Goal: Information Seeking & Learning: Check status

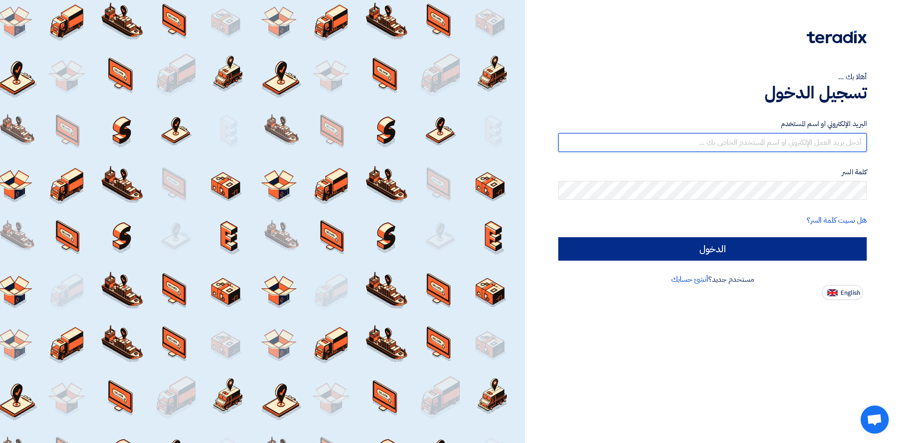
type input "[EMAIL_ADDRESS][DOMAIN_NAME][GEOGRAPHIC_DATA]"
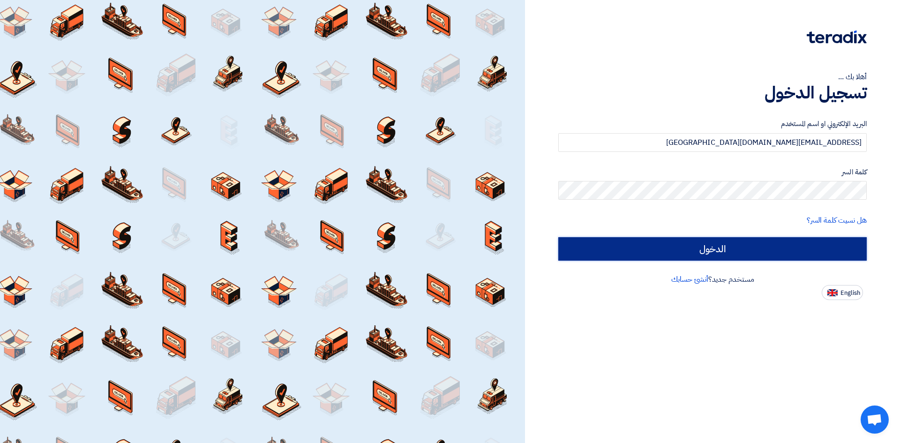
click at [674, 250] on input "الدخول" at bounding box center [712, 248] width 308 height 23
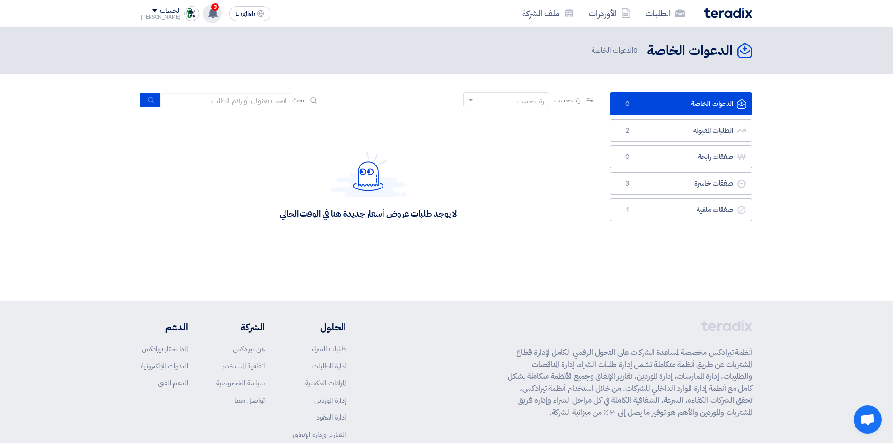
click at [208, 16] on use at bounding box center [212, 13] width 9 height 10
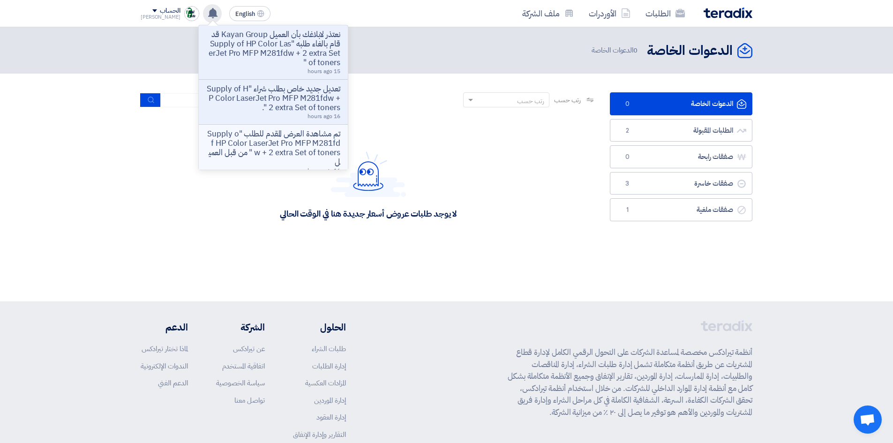
click at [253, 141] on p "تم مشاهدة العرض المقدم للطلب "Supply of HP Color LaserJet Pro MFP M281fdw + 2 e…" at bounding box center [273, 147] width 134 height 37
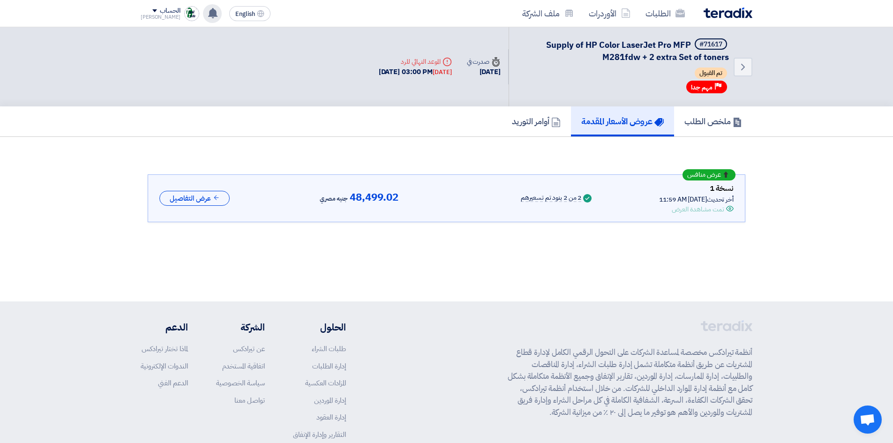
click at [208, 15] on use at bounding box center [212, 13] width 9 height 10
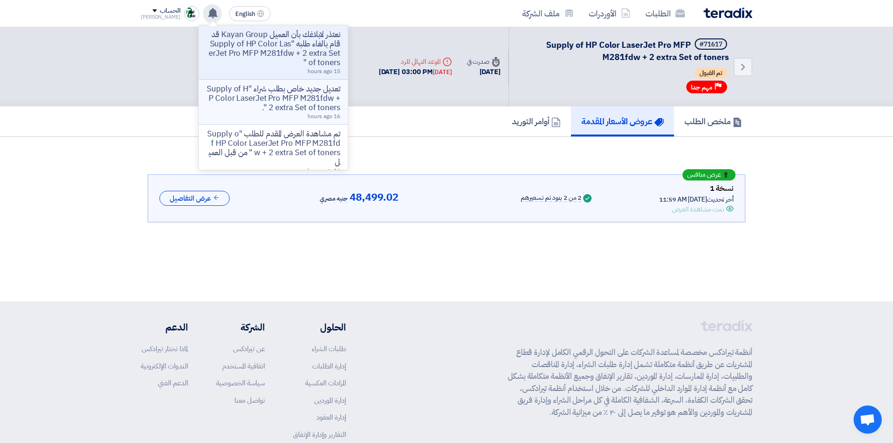
click at [269, 104] on p "تعديل جديد خاص بطلب شراء "Supply of HP Color LaserJet Pro MFP M281fdw + 2 extra…" at bounding box center [273, 98] width 134 height 28
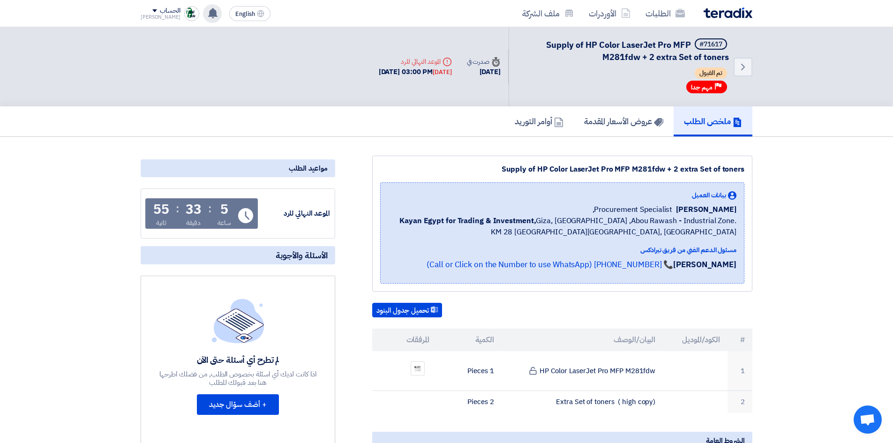
click at [208, 16] on icon at bounding box center [213, 13] width 10 height 10
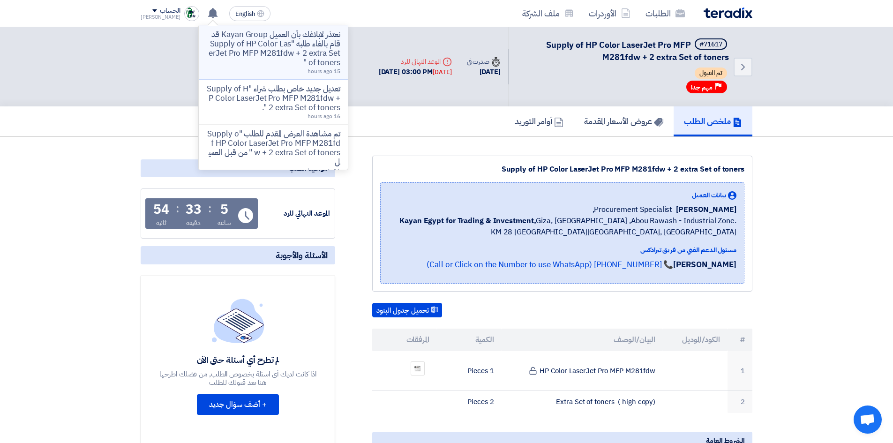
click at [224, 53] on p "نعتذر لابلاغك بأن العميل Kayan Group قد قام بالغاء طلبه "Supply of HP Color Las…" at bounding box center [273, 48] width 134 height 37
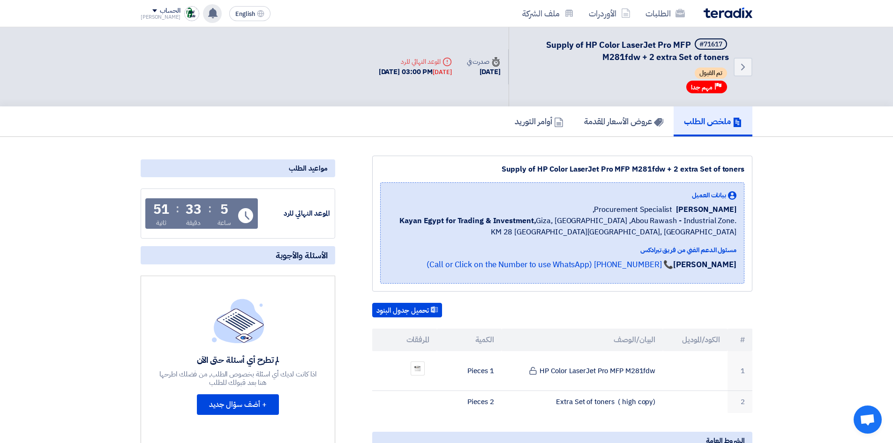
click at [208, 13] on use at bounding box center [212, 13] width 9 height 10
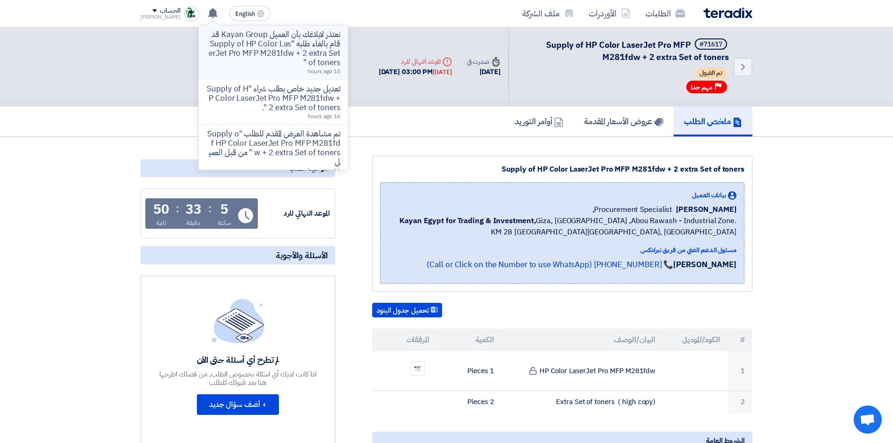
click at [301, 49] on p "نعتذر لابلاغك بأن العميل Kayan Group قد قام بالغاء طلبه "Supply of HP Color Las…" at bounding box center [273, 48] width 134 height 37
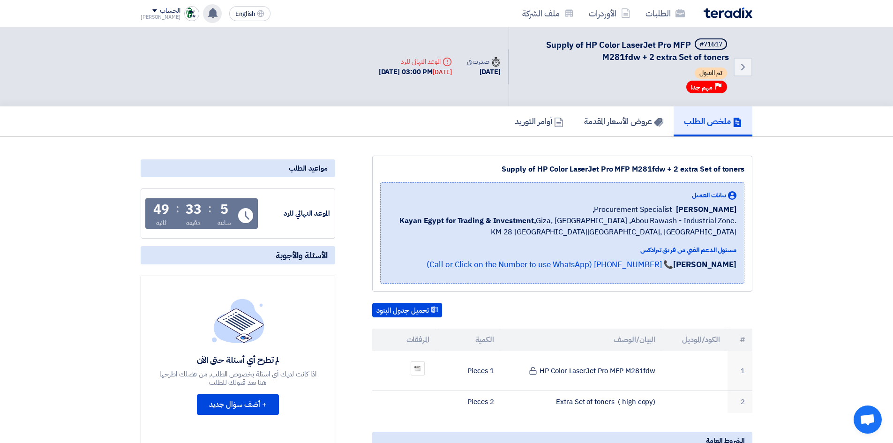
click at [208, 11] on icon at bounding box center [213, 13] width 10 height 10
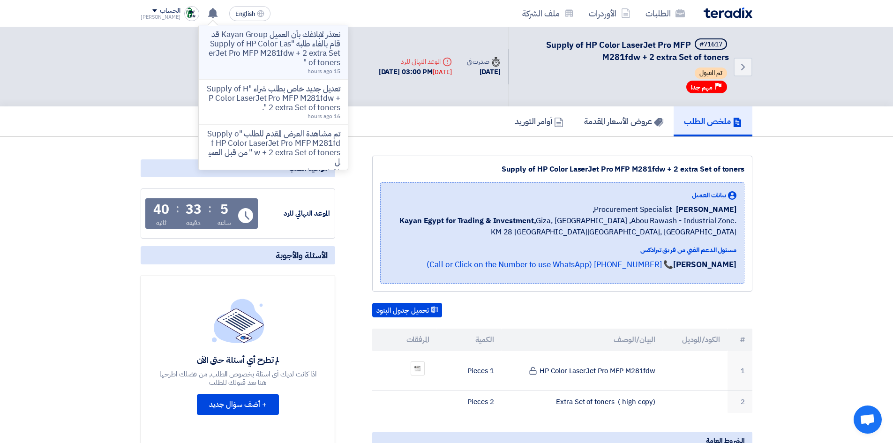
click at [277, 42] on p "نعتذر لابلاغك بأن العميل Kayan Group قد قام بالغاء طلبه "Supply of HP Color Las…" at bounding box center [273, 48] width 134 height 37
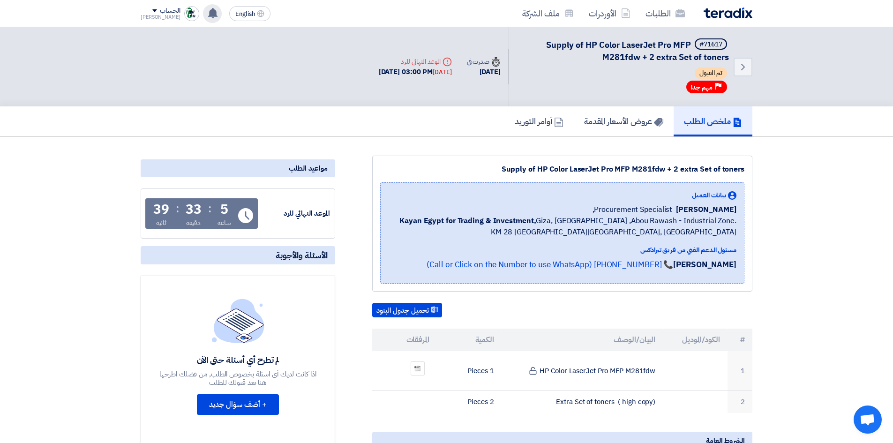
click at [208, 15] on use at bounding box center [212, 13] width 9 height 10
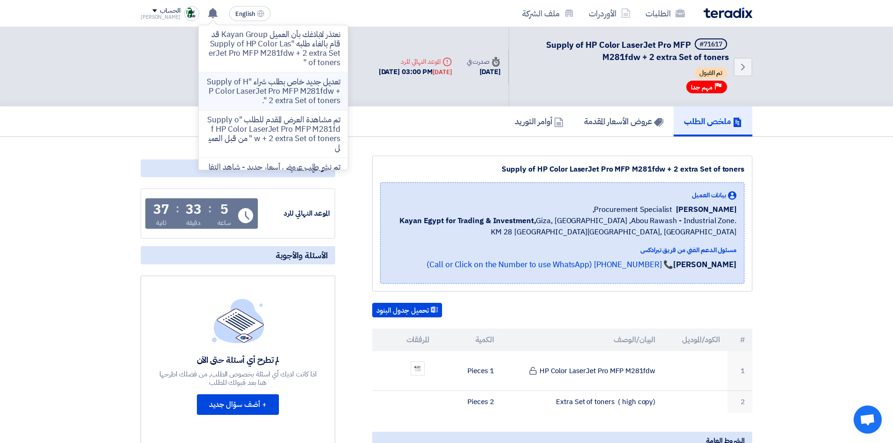
click at [263, 99] on p "تعديل جديد خاص بطلب شراء "Supply of HP Color LaserJet Pro MFP M281fdw + 2 extra…" at bounding box center [273, 91] width 134 height 28
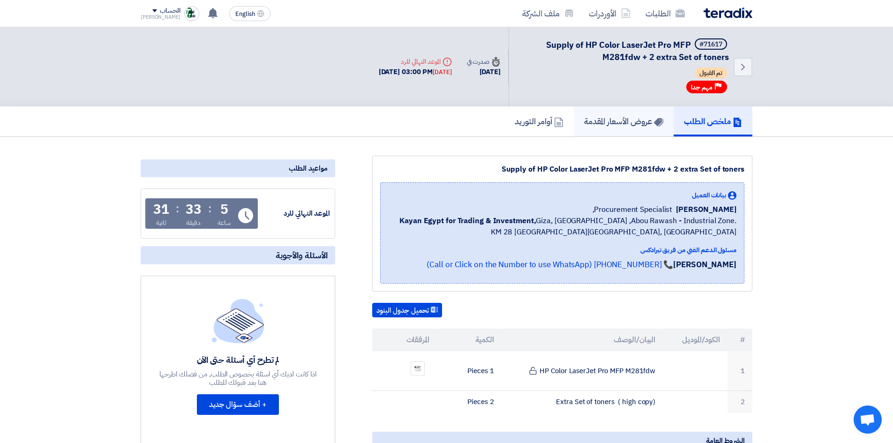
click at [631, 118] on h5 "عروض الأسعار المقدمة" at bounding box center [623, 121] width 79 height 11
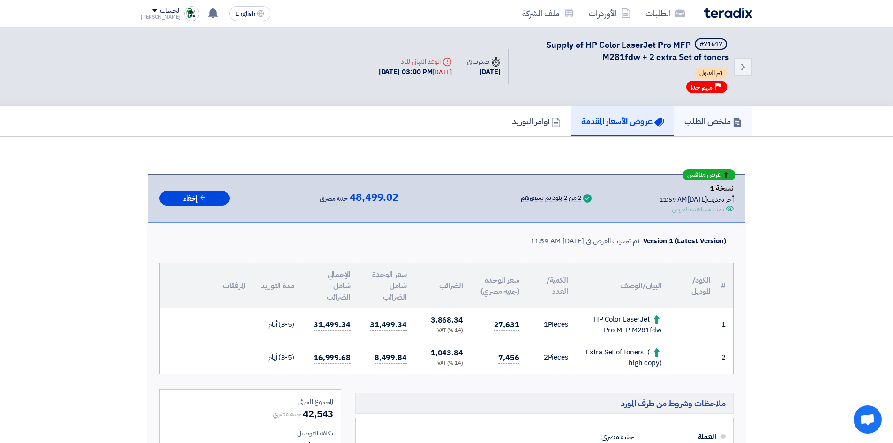
click at [712, 117] on h5 "ملخص الطلب" at bounding box center [713, 121] width 58 height 11
